Goal: Transaction & Acquisition: Purchase product/service

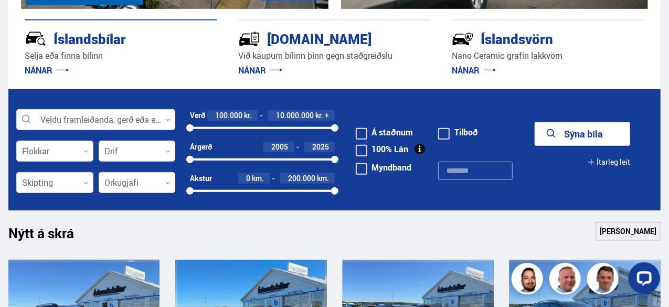
scroll to position [211, 0]
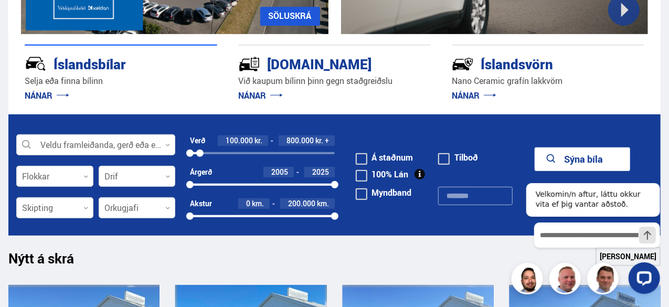
drag, startPoint x: 335, startPoint y: 150, endPoint x: 200, endPoint y: 160, distance: 135.3
click at [200, 160] on div "Verð 100.000 kr. 800.000 kr. + 100000 775000" at bounding box center [262, 150] width 144 height 31
click at [524, 151] on button "Sýna 5 bíla" at bounding box center [583, 159] width 96 height 24
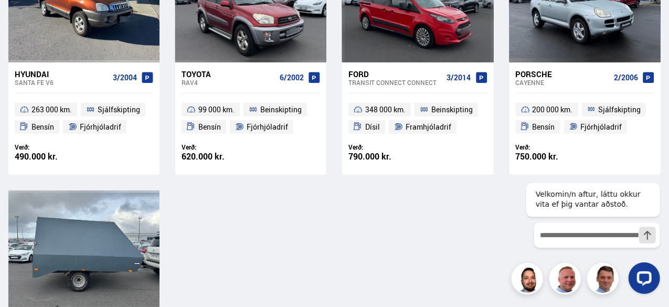
scroll to position [305, 0]
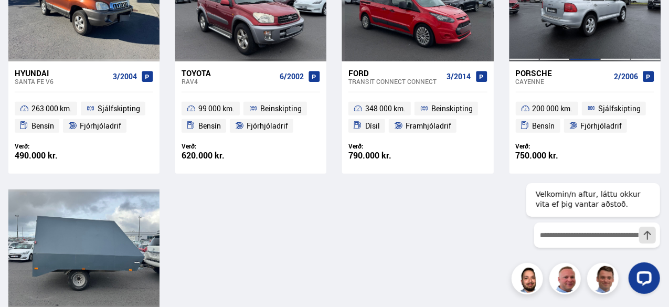
click at [524, 35] on div at bounding box center [585, 1] width 30 height 119
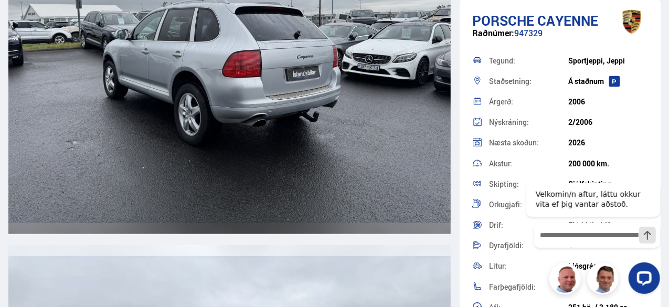
scroll to position [2831, 0]
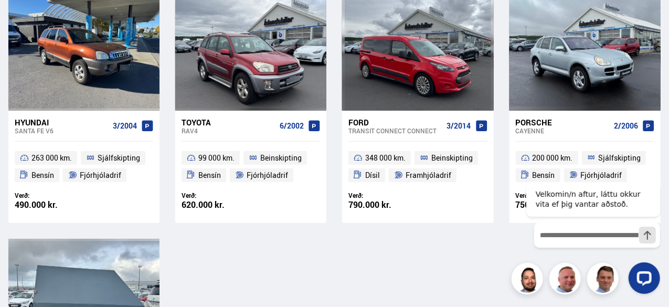
scroll to position [252, 0]
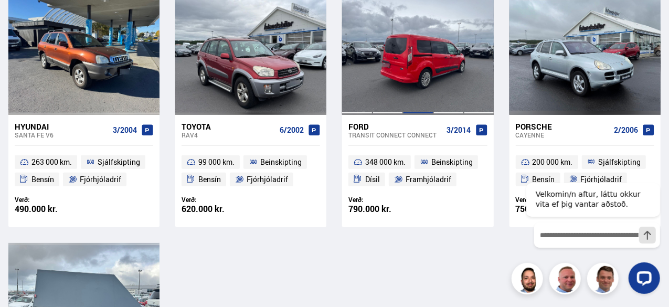
click at [416, 70] on div at bounding box center [418, 55] width 30 height 119
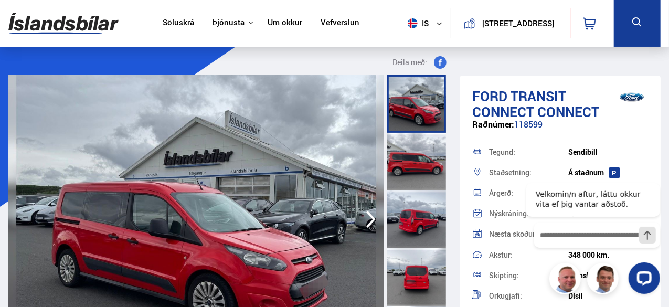
click at [45, 252] on img at bounding box center [196, 219] width 376 height 289
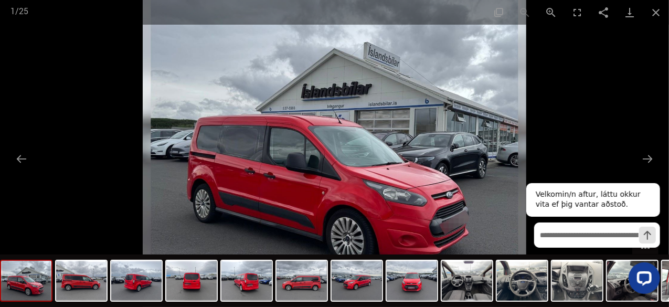
scroll to position [354, 0]
click at [524, 166] on div "Velkomin/n aftur, láttu okkur vita ef þig vantar aðstoð." at bounding box center [590, 233] width 146 height 138
click at [524, 164] on div "Velkomin/n aftur, láttu okkur vita ef þig vantar aðstoð." at bounding box center [590, 233] width 146 height 138
click at [524, 164] on button "Next slide" at bounding box center [648, 159] width 22 height 20
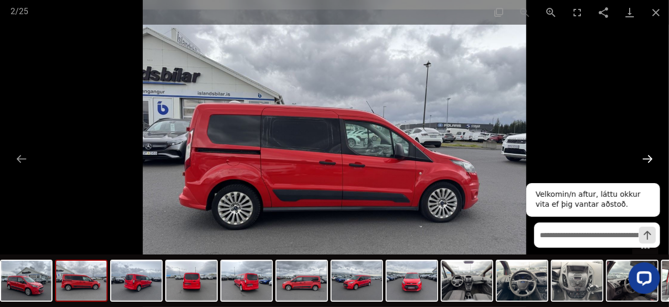
click at [524, 163] on button "Next slide" at bounding box center [648, 159] width 22 height 20
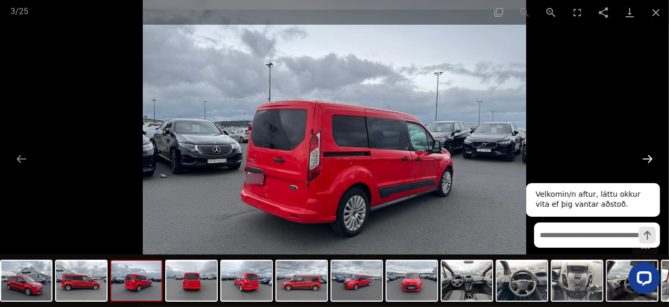
click at [524, 161] on button "Next slide" at bounding box center [648, 159] width 22 height 20
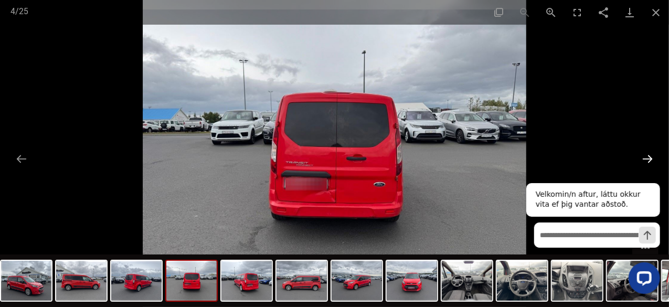
click at [524, 162] on button "Next slide" at bounding box center [648, 159] width 22 height 20
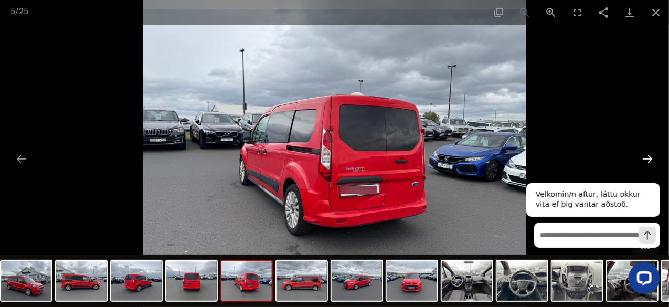
click at [524, 161] on button "Next slide" at bounding box center [648, 159] width 22 height 20
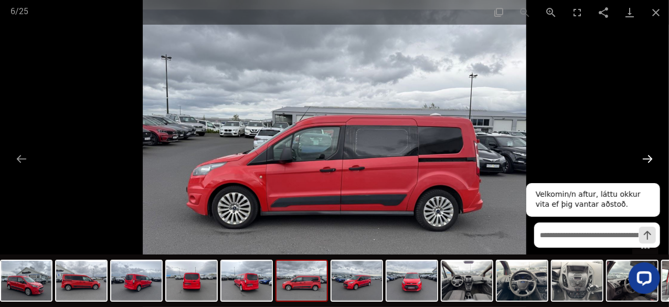
click at [524, 164] on button "Next slide" at bounding box center [648, 159] width 22 height 20
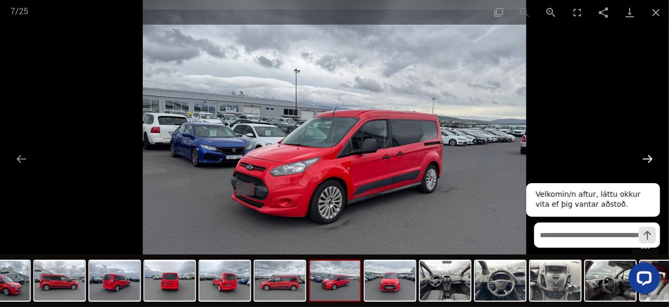
click at [524, 165] on div "Velkomin/n aftur, láttu okkur vita ef þig vantar aðstoð." at bounding box center [590, 233] width 146 height 138
click at [524, 162] on button "Next slide" at bounding box center [648, 159] width 22 height 20
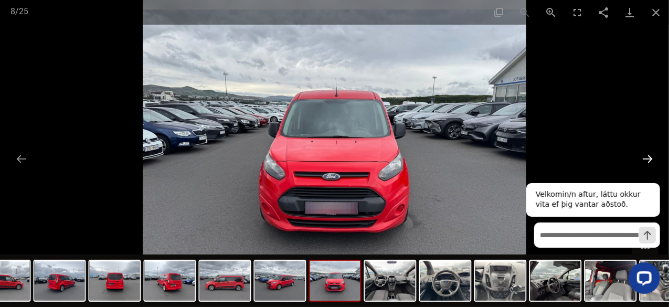
click at [524, 163] on button "Next slide" at bounding box center [648, 159] width 22 height 20
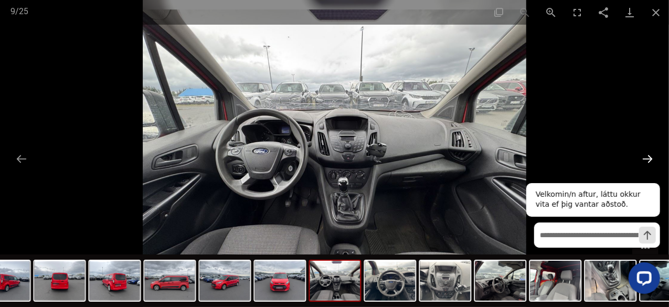
click at [524, 162] on button "Next slide" at bounding box center [648, 159] width 22 height 20
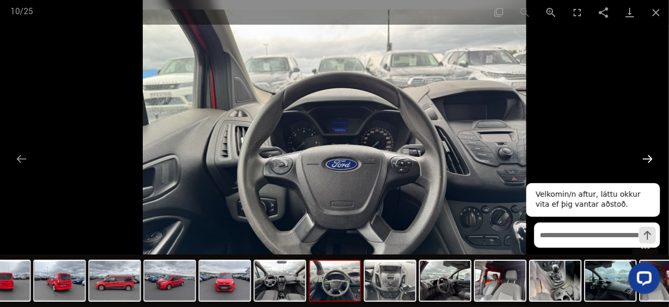
click at [524, 161] on button "Next slide" at bounding box center [648, 159] width 22 height 20
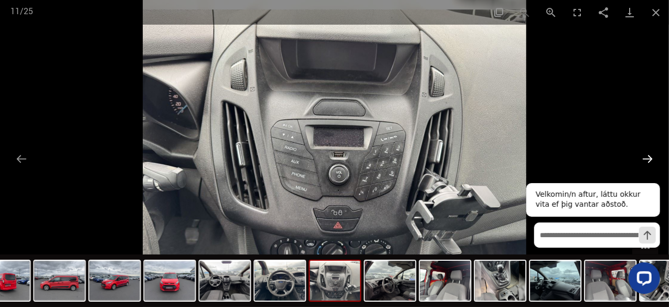
click at [524, 162] on button "Next slide" at bounding box center [648, 159] width 22 height 20
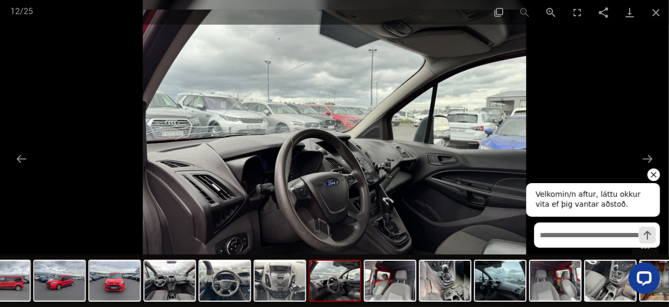
click at [524, 174] on icon "Hide greeting" at bounding box center [653, 174] width 13 height 13
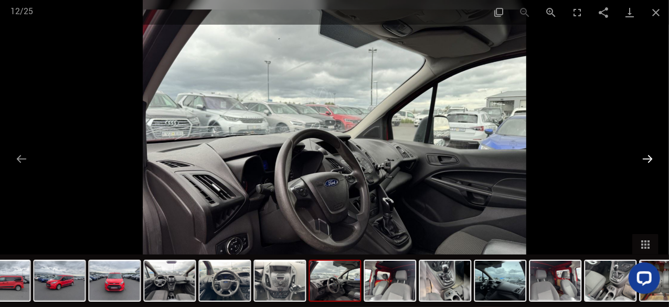
click at [524, 162] on button "Next slide" at bounding box center [648, 159] width 22 height 20
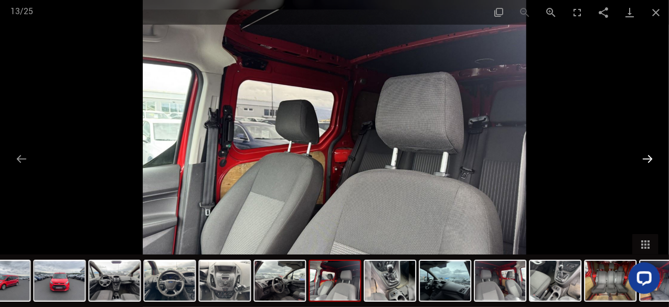
click at [524, 162] on button "Next slide" at bounding box center [648, 159] width 22 height 20
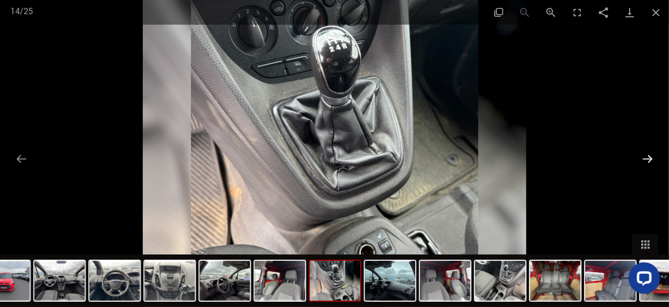
click at [524, 160] on button "Next slide" at bounding box center [648, 159] width 22 height 20
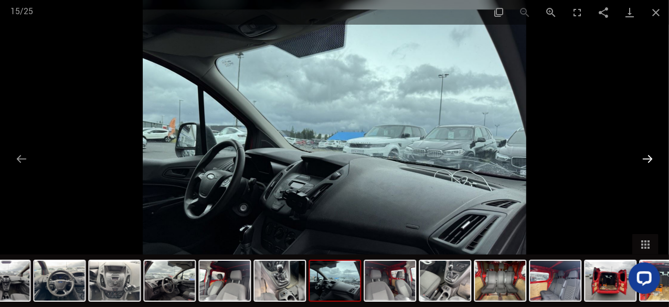
click at [524, 163] on button "Next slide" at bounding box center [648, 159] width 22 height 20
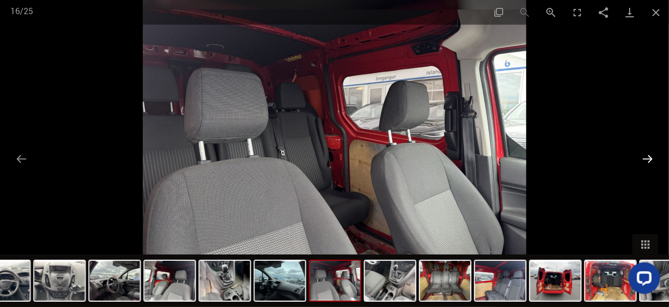
click at [524, 164] on button "Next slide" at bounding box center [648, 159] width 22 height 20
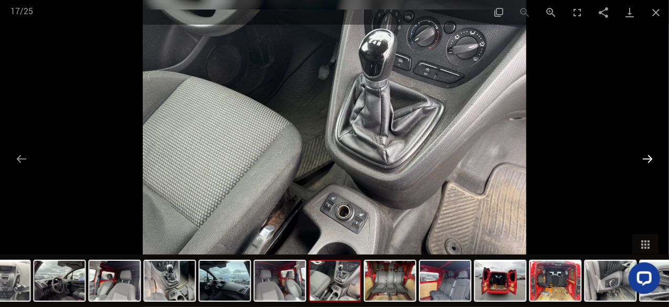
click at [524, 160] on button "Next slide" at bounding box center [648, 159] width 22 height 20
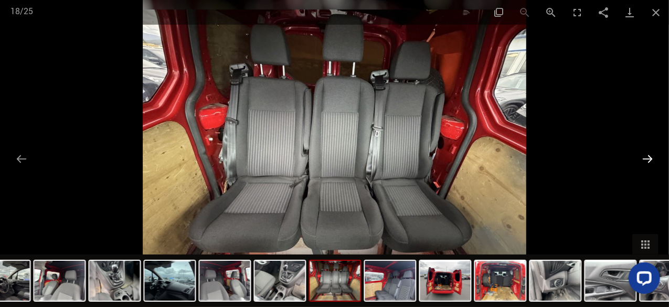
click at [524, 165] on button "Next slide" at bounding box center [648, 159] width 22 height 20
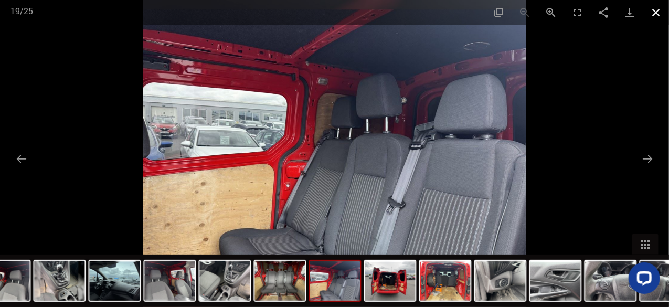
click at [524, 13] on button "Close gallery" at bounding box center [656, 12] width 26 height 25
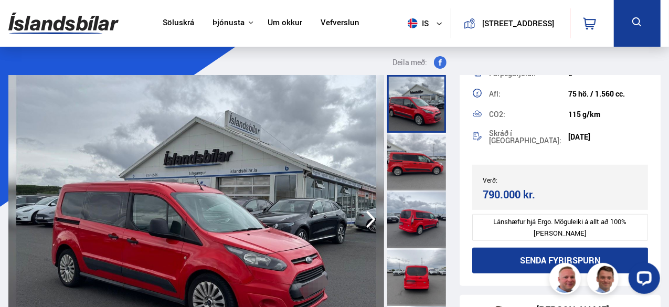
scroll to position [336, 0]
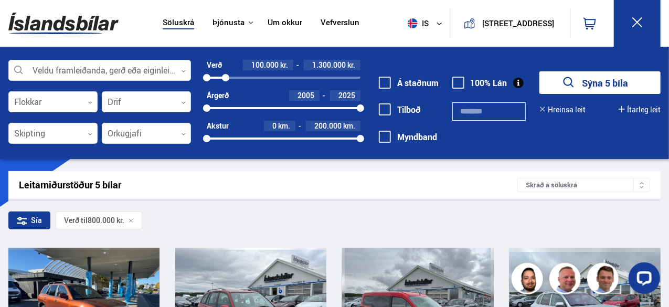
drag, startPoint x: 217, startPoint y: 77, endPoint x: 226, endPoint y: 78, distance: 8.5
click at [226, 78] on div at bounding box center [225, 77] width 7 height 7
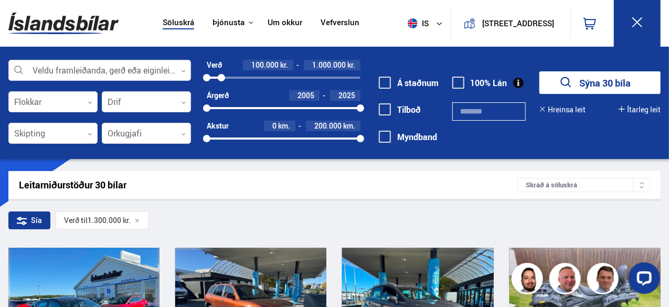
drag, startPoint x: 229, startPoint y: 77, endPoint x: 221, endPoint y: 77, distance: 7.4
click at [221, 77] on div at bounding box center [221, 77] width 7 height 7
click at [524, 79] on button "Sýna 19 bíla" at bounding box center [600, 82] width 121 height 23
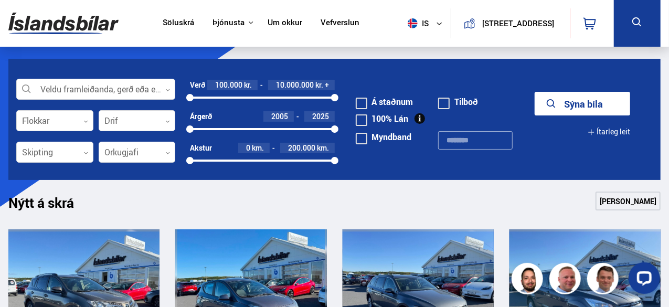
scroll to position [99, 0]
